Goal: Task Accomplishment & Management: Complete application form

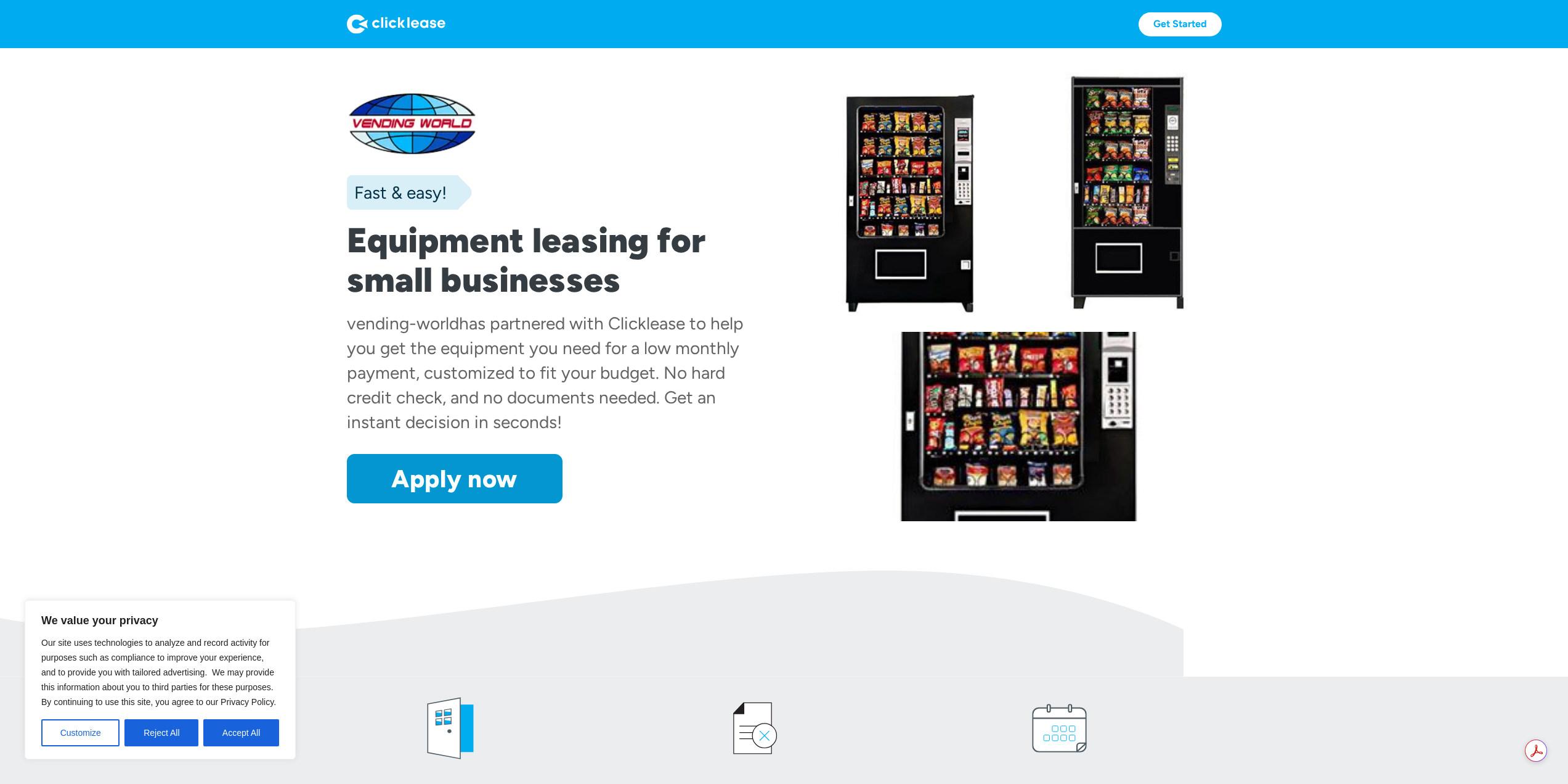
click at [228, 728] on button "Accept All" at bounding box center [241, 733] width 76 height 27
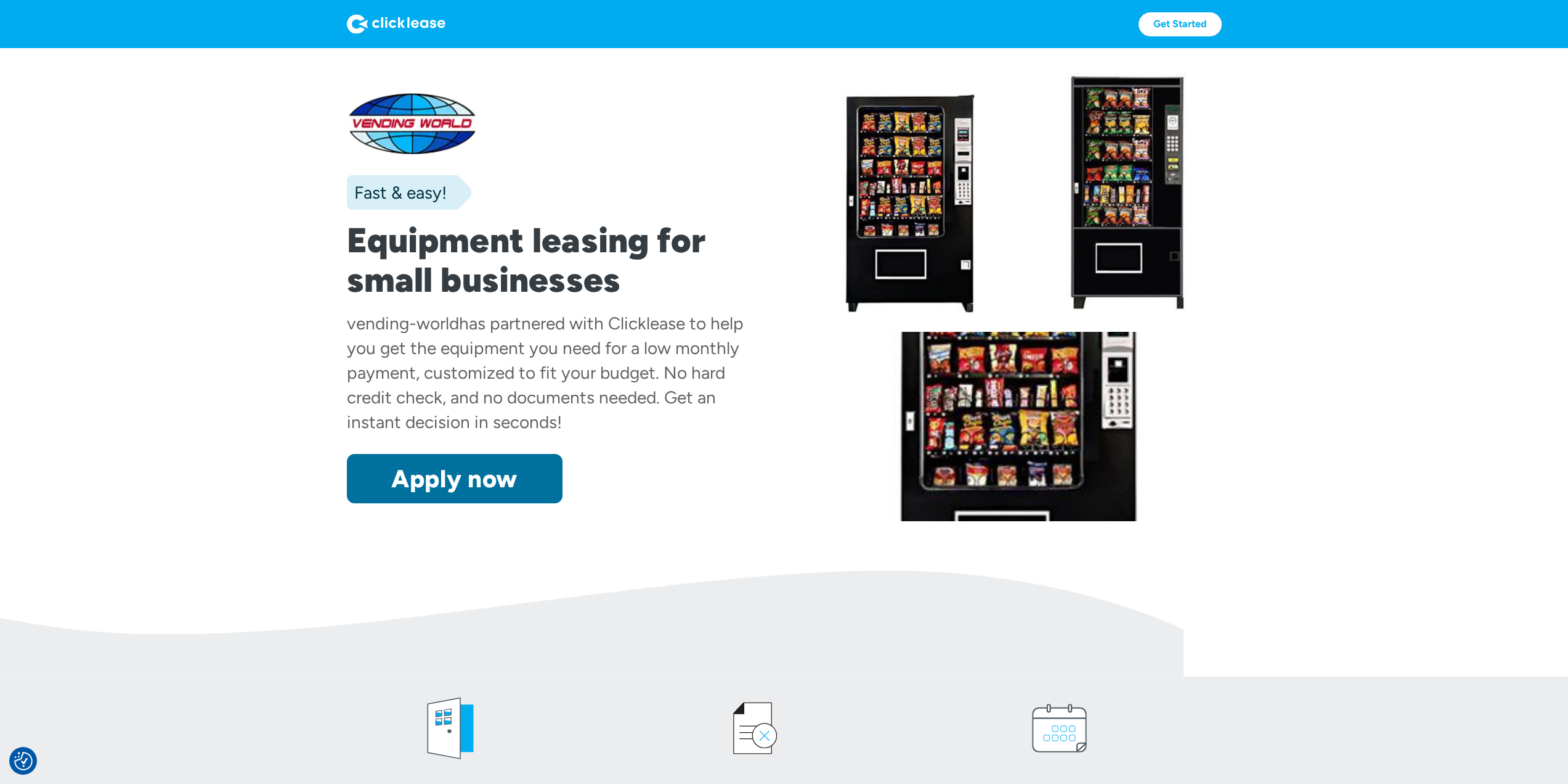
click at [485, 462] on link "Apply now" at bounding box center [455, 478] width 216 height 49
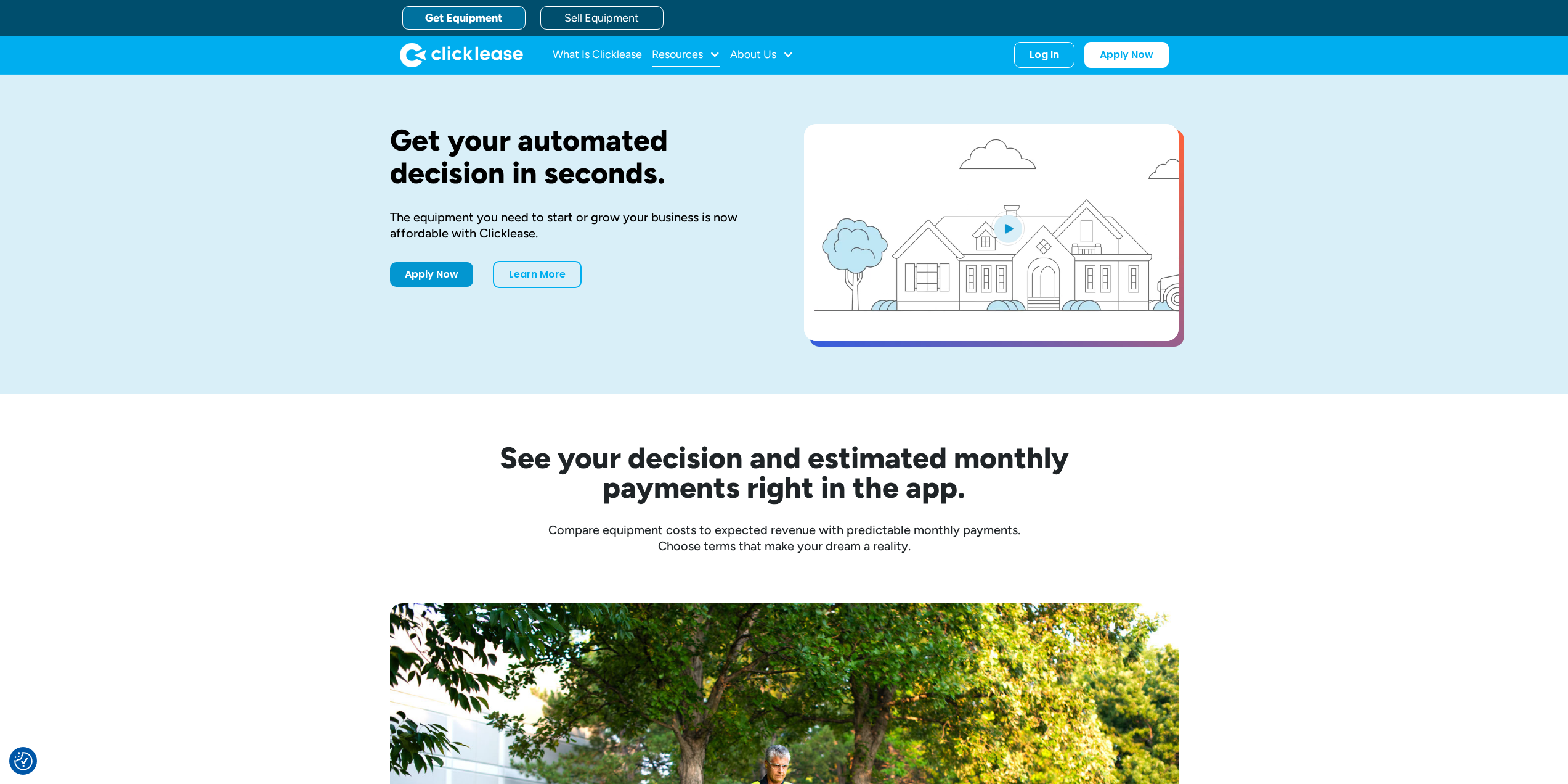
click at [706, 59] on div "Resources" at bounding box center [686, 55] width 69 height 25
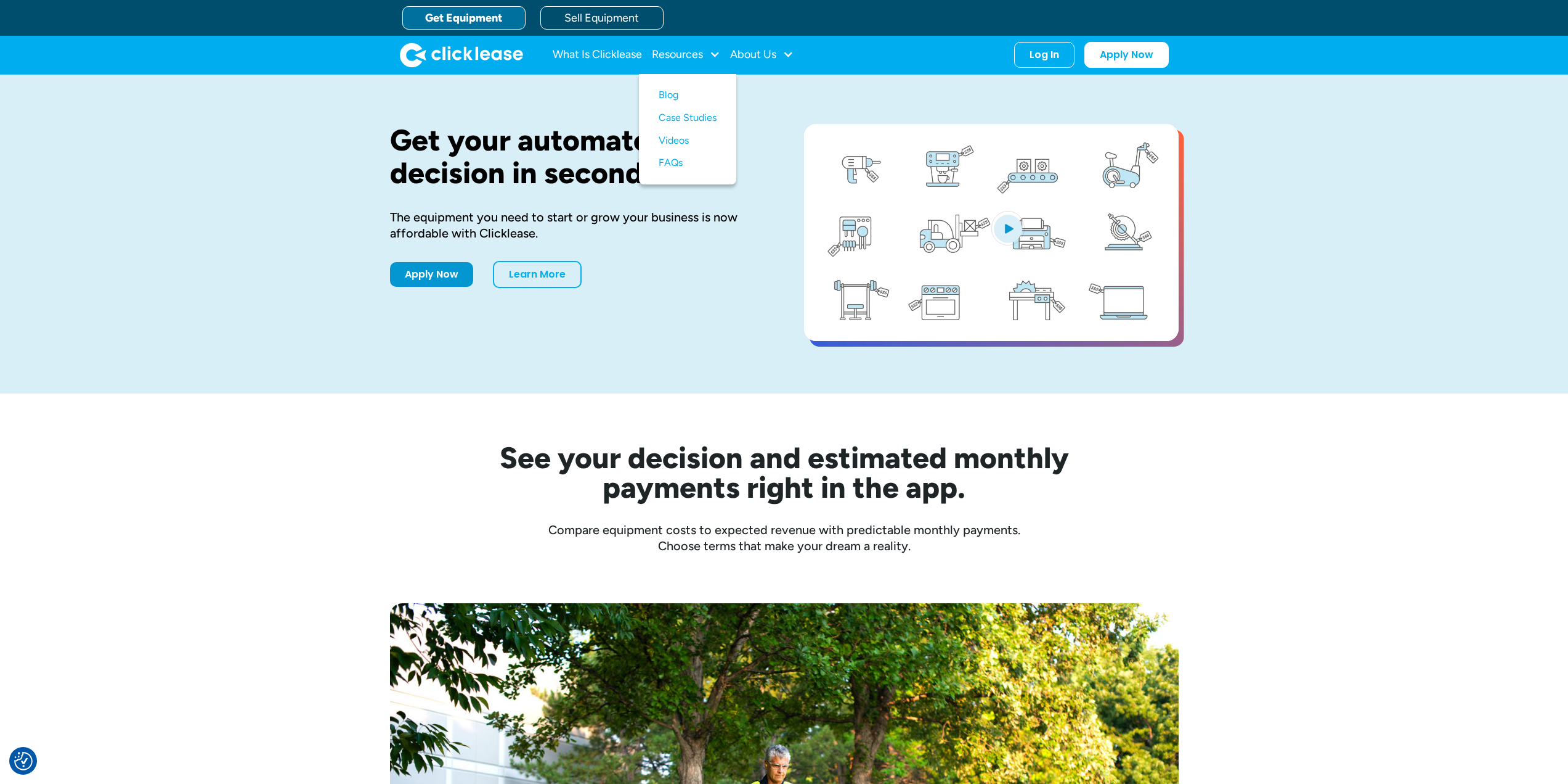
click at [564, 122] on div "Get your automated decision in seconds. The equipment you need to start or grow…" at bounding box center [784, 234] width 788 height 319
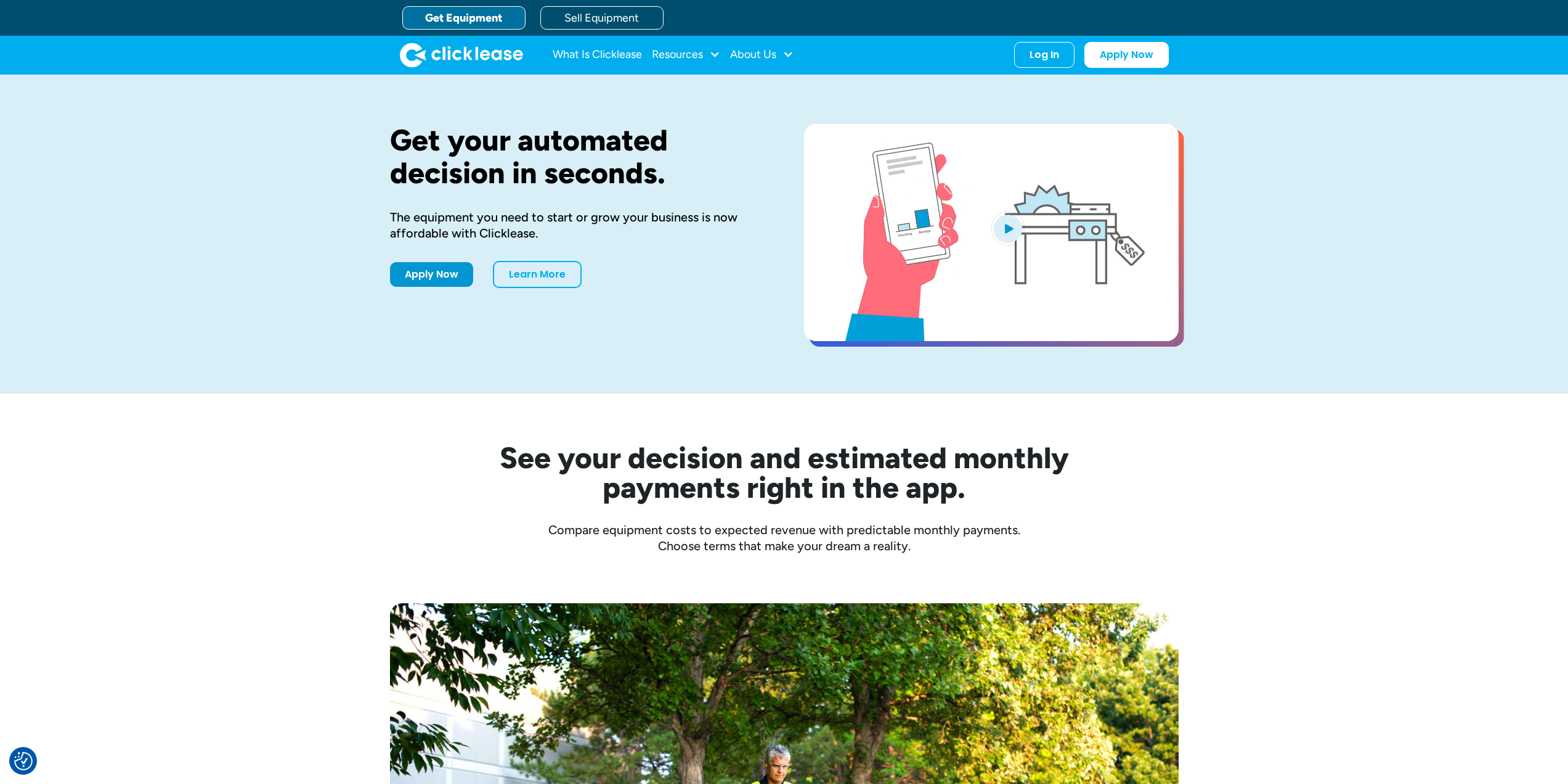
click at [461, 59] on img "home" at bounding box center [461, 55] width 124 height 25
